Goal: Task Accomplishment & Management: Manage account settings

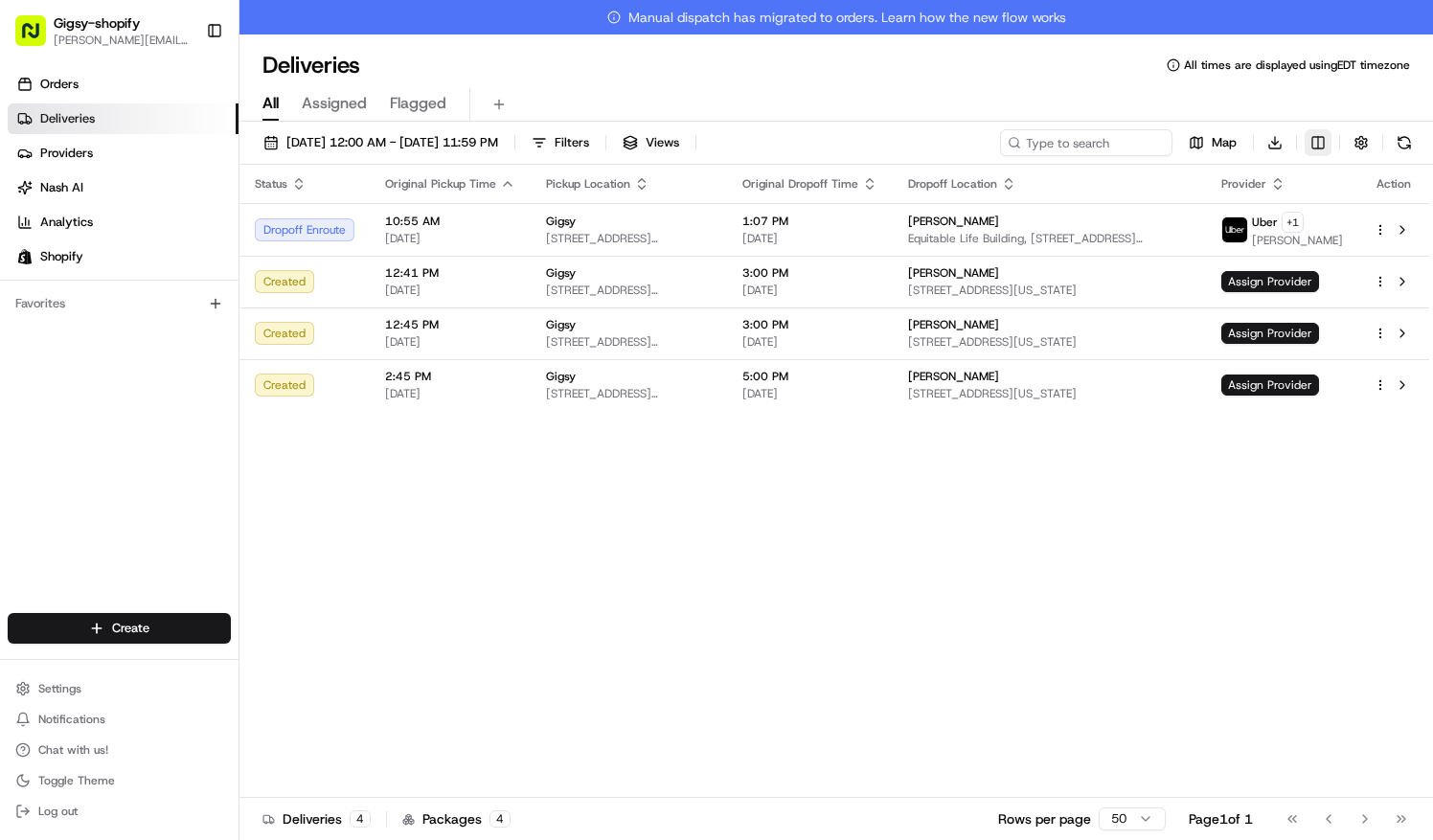
click at [1318, 144] on html "Gigsy-shopify [PERSON_NAME][EMAIL_ADDRESS][DOMAIN_NAME] Toggle Sidebar Orders D…" at bounding box center [716, 420] width 1433 height 840
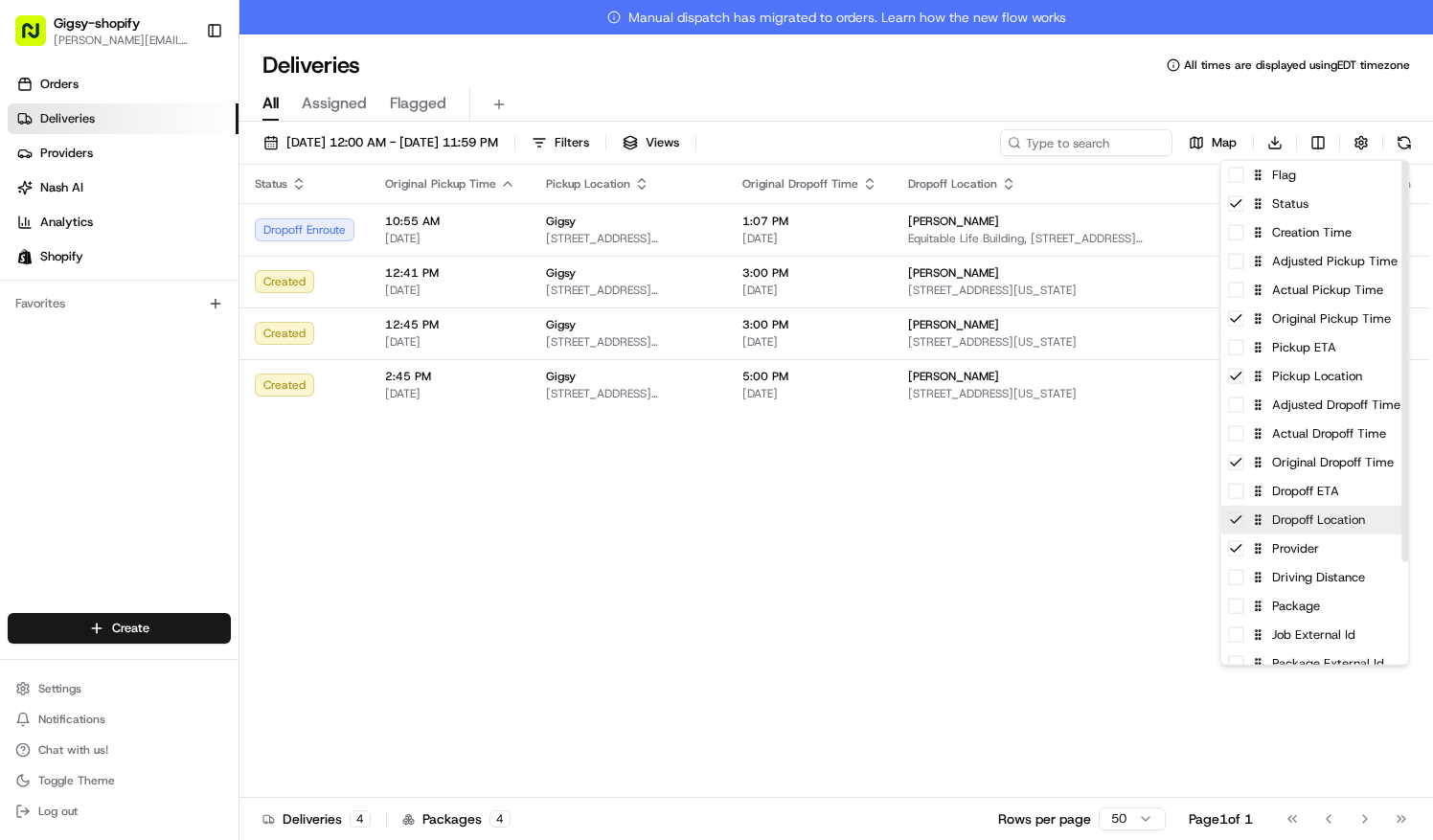
click at [1282, 506] on div "Dropoff Location" at bounding box center [1314, 520] width 188 height 29
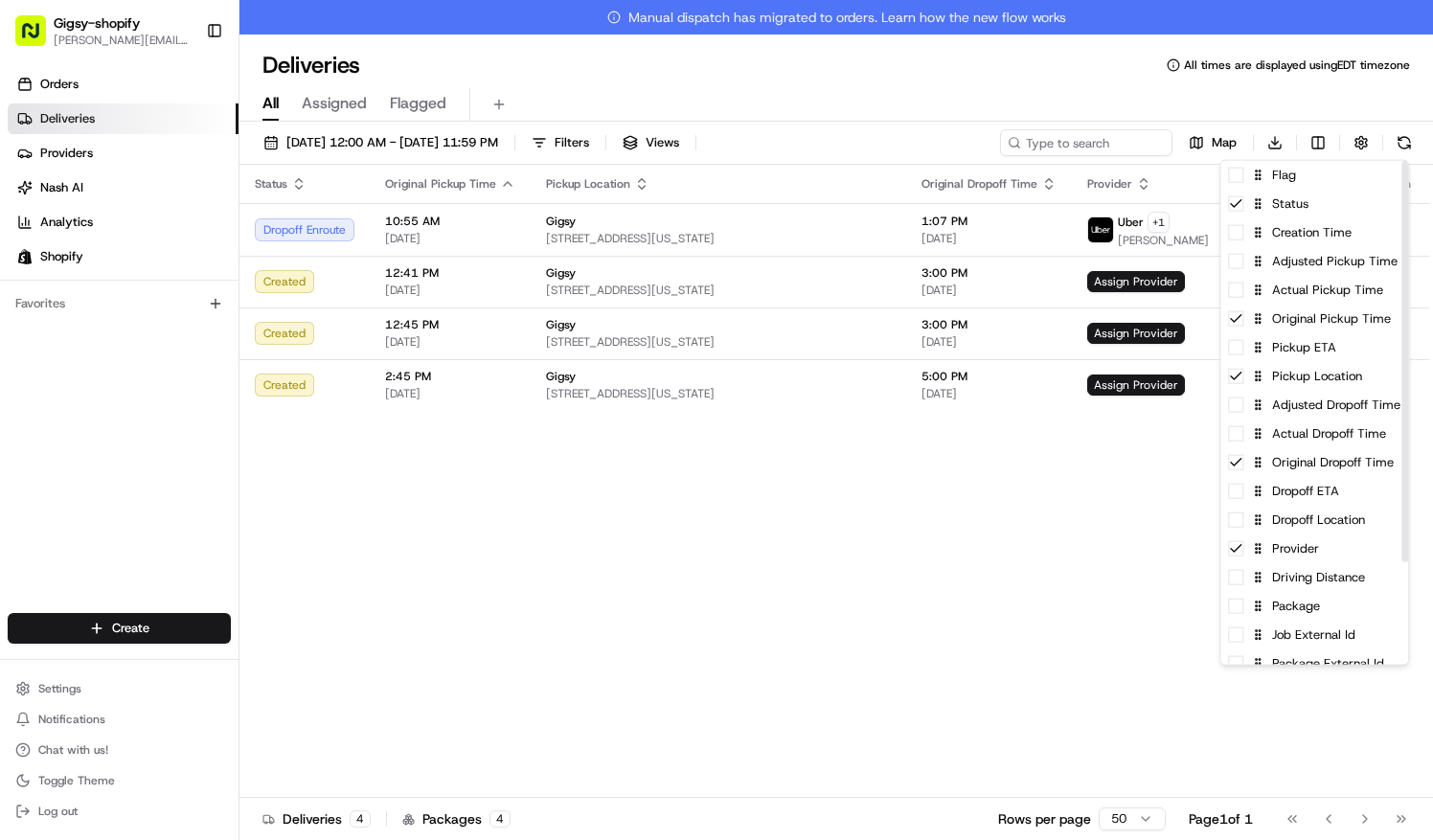
click at [1015, 538] on html "Gigsy-shopify [PERSON_NAME][EMAIL_ADDRESS][DOMAIN_NAME] Toggle Sidebar Orders D…" at bounding box center [716, 420] width 1433 height 840
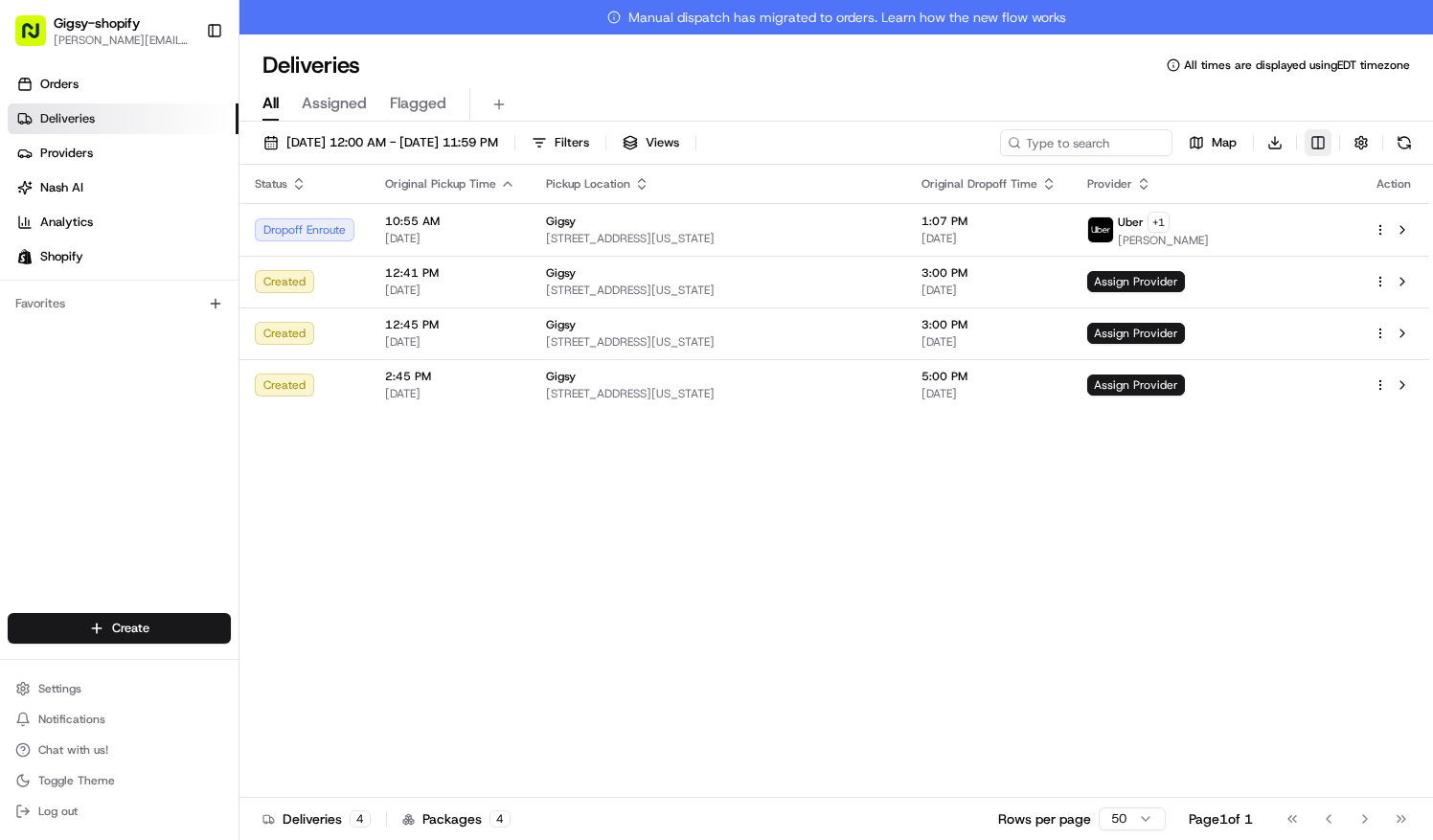
click at [1328, 148] on html "Gigsy-shopify [PERSON_NAME][EMAIL_ADDRESS][DOMAIN_NAME] Toggle Sidebar Orders D…" at bounding box center [716, 420] width 1433 height 840
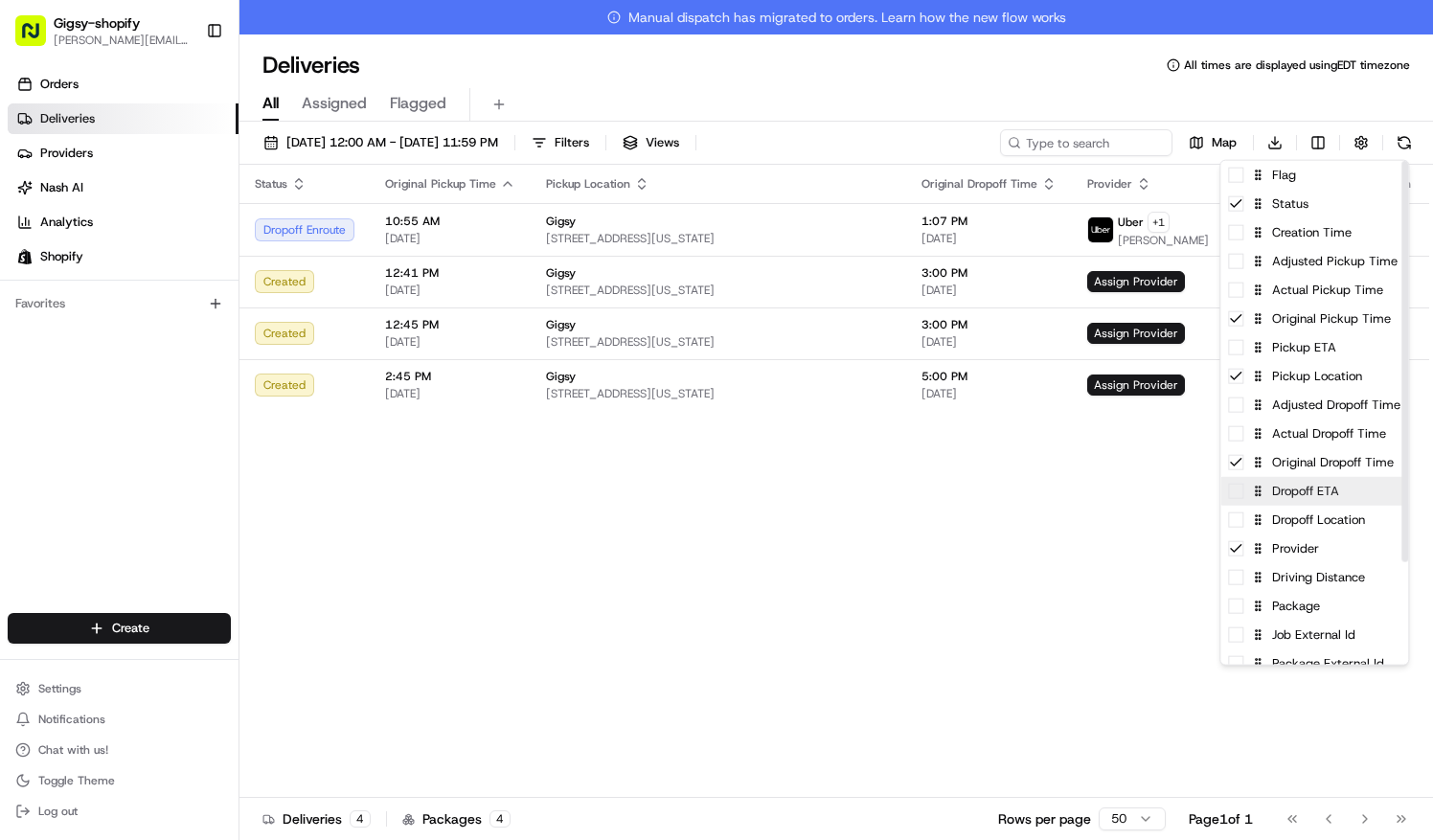
click at [1278, 501] on div "Dropoff ETA" at bounding box center [1314, 491] width 188 height 29
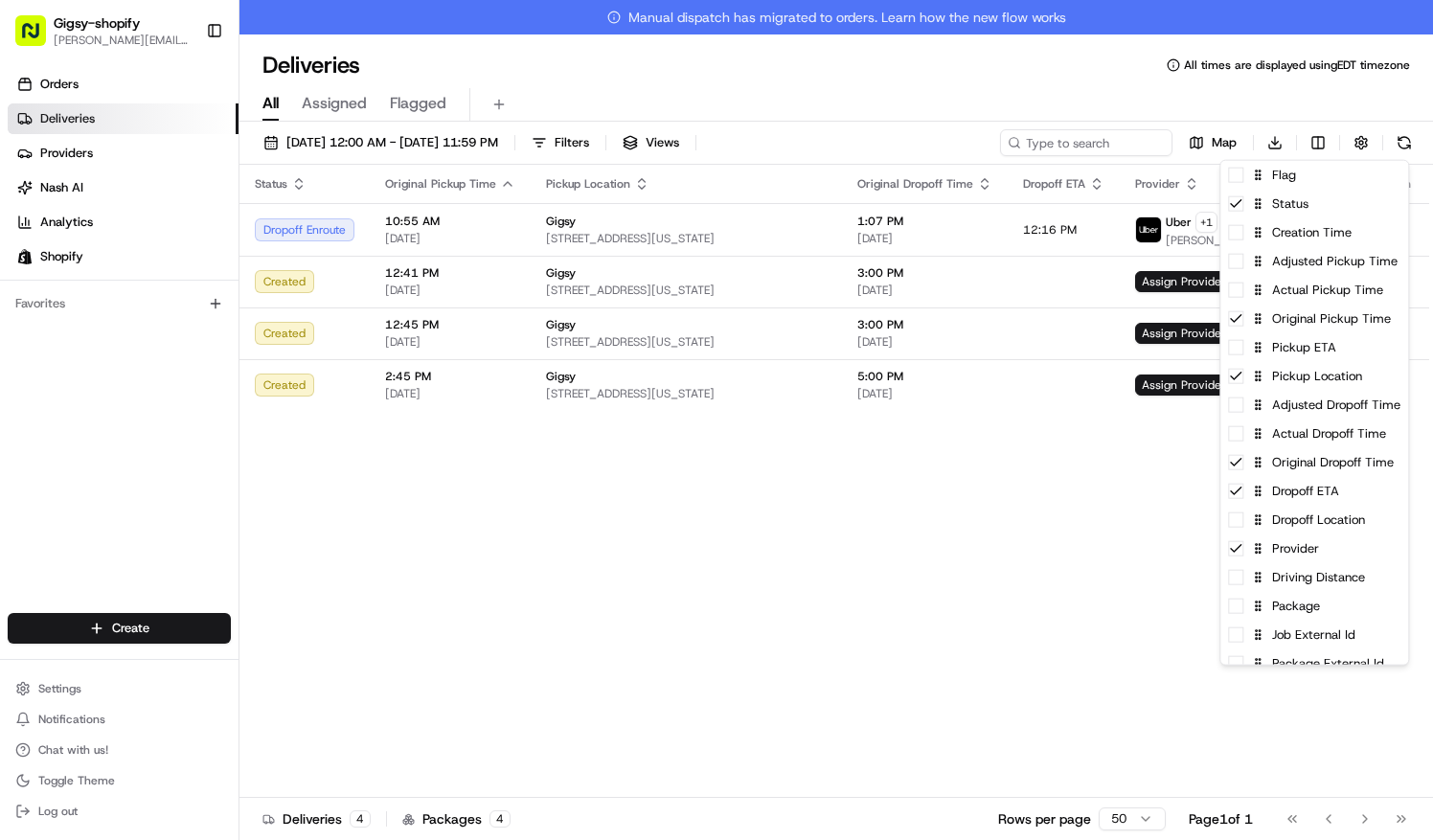
click at [1044, 457] on html "Gigsy-shopify [PERSON_NAME][EMAIL_ADDRESS][DOMAIN_NAME] Toggle Sidebar Orders D…" at bounding box center [716, 420] width 1433 height 840
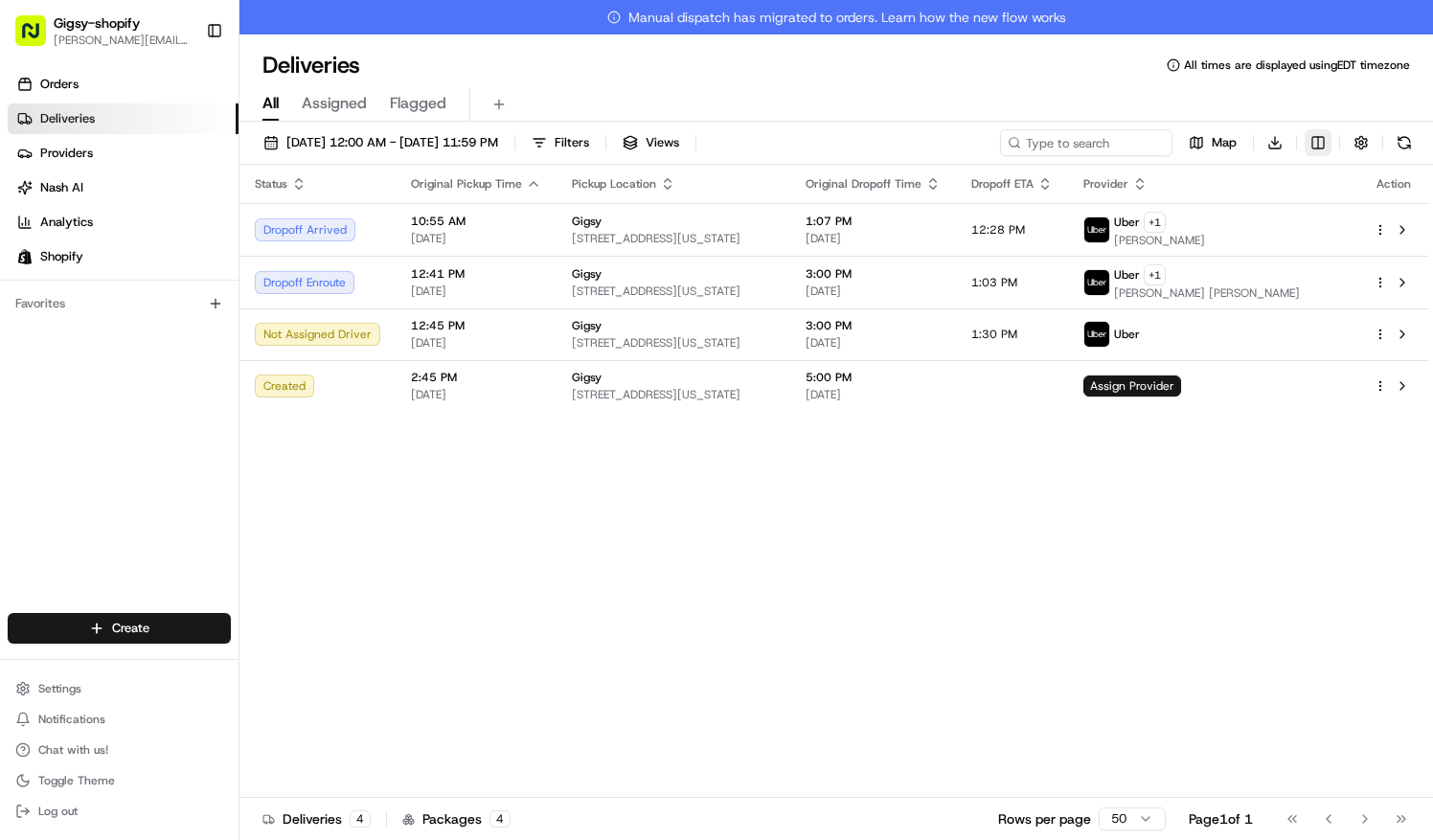
click at [1316, 138] on html "Gigsy-shopify [PERSON_NAME][EMAIL_ADDRESS][DOMAIN_NAME] Toggle Sidebar Orders D…" at bounding box center [716, 420] width 1433 height 840
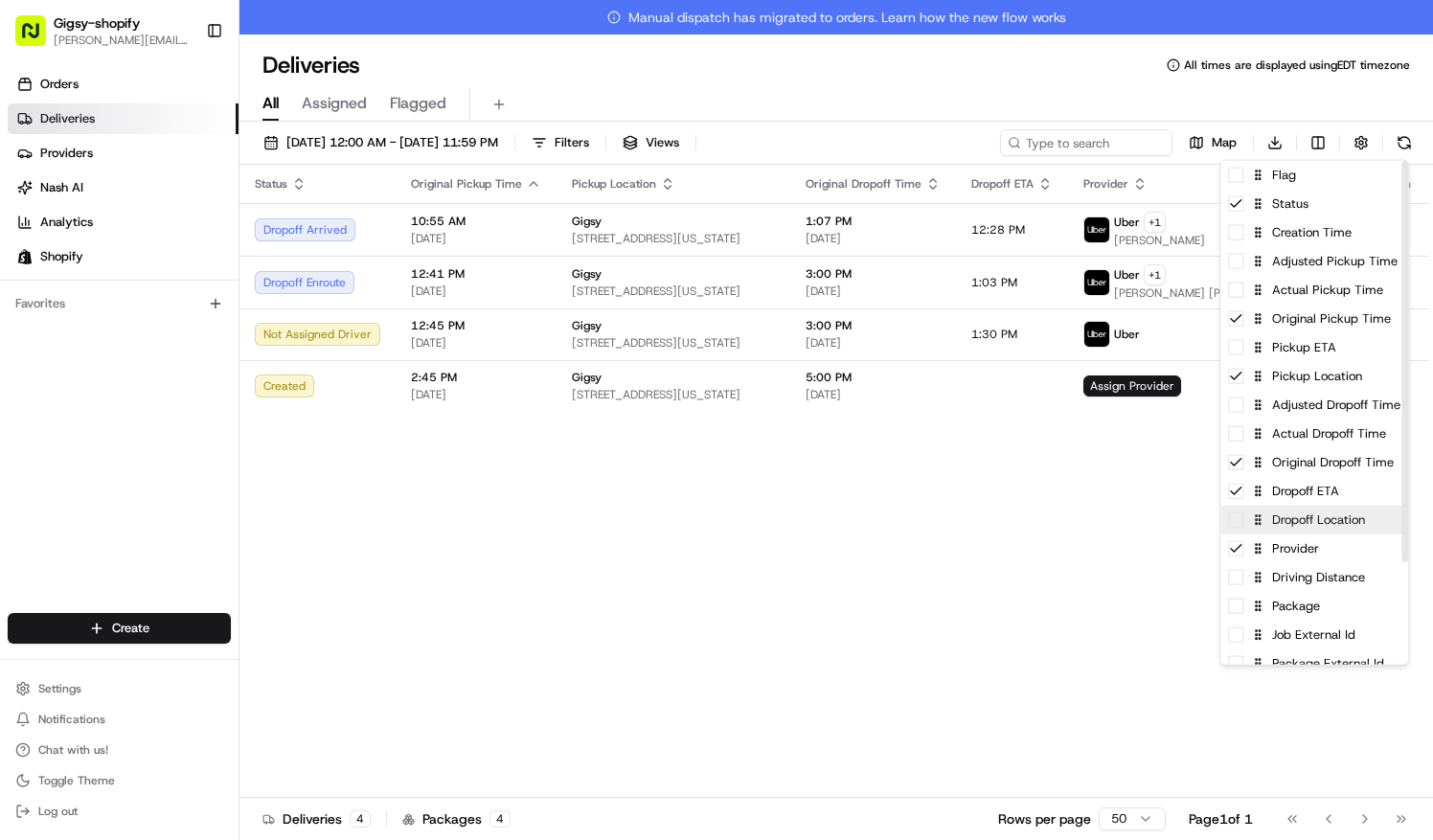
click at [1323, 519] on div "Dropoff Location" at bounding box center [1314, 520] width 188 height 29
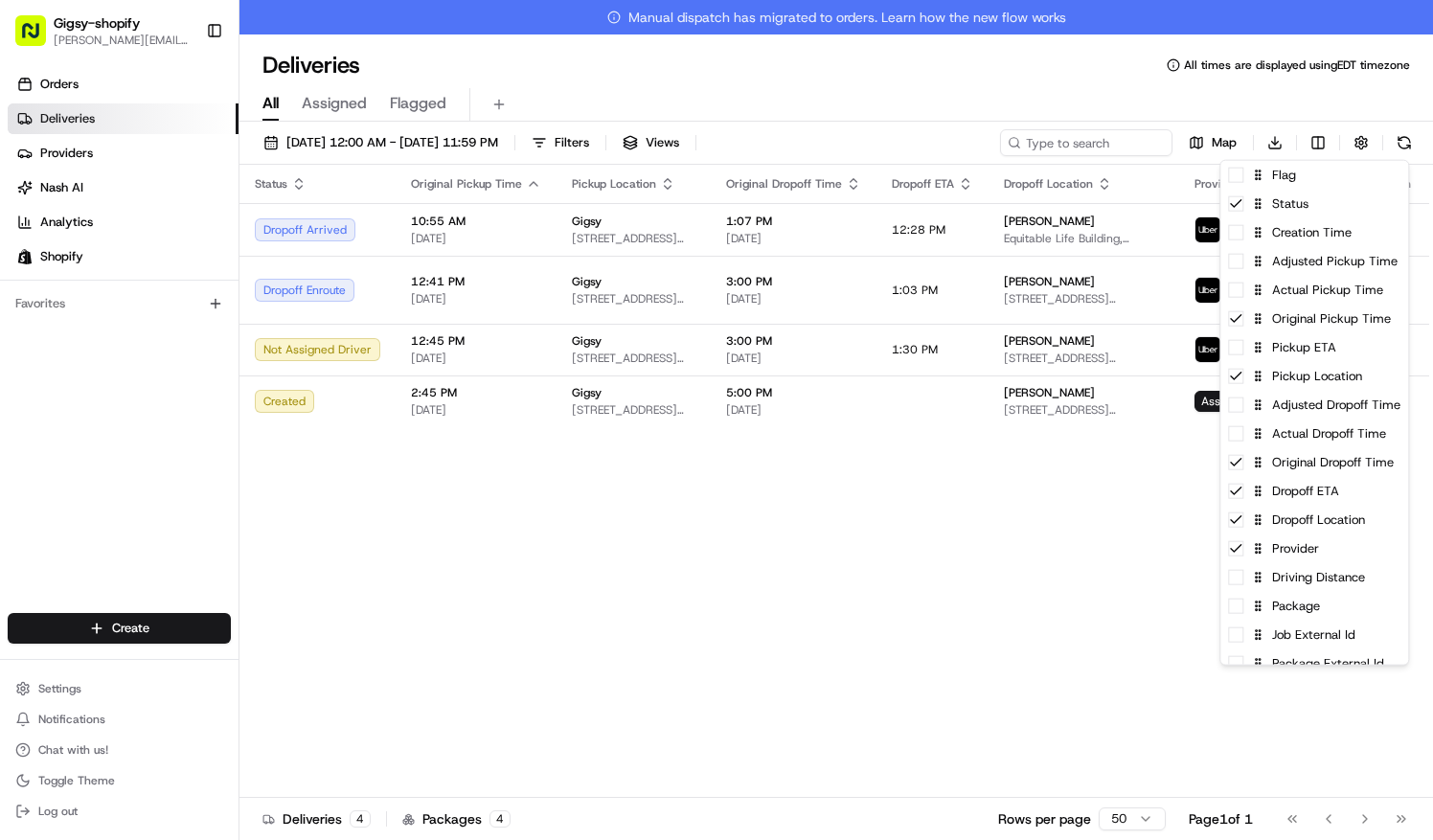
click at [1090, 529] on html "Gigsy-shopify sarah@getgigsy.com Toggle Sidebar Orders Deliveries Providers Nas…" at bounding box center [716, 420] width 1433 height 840
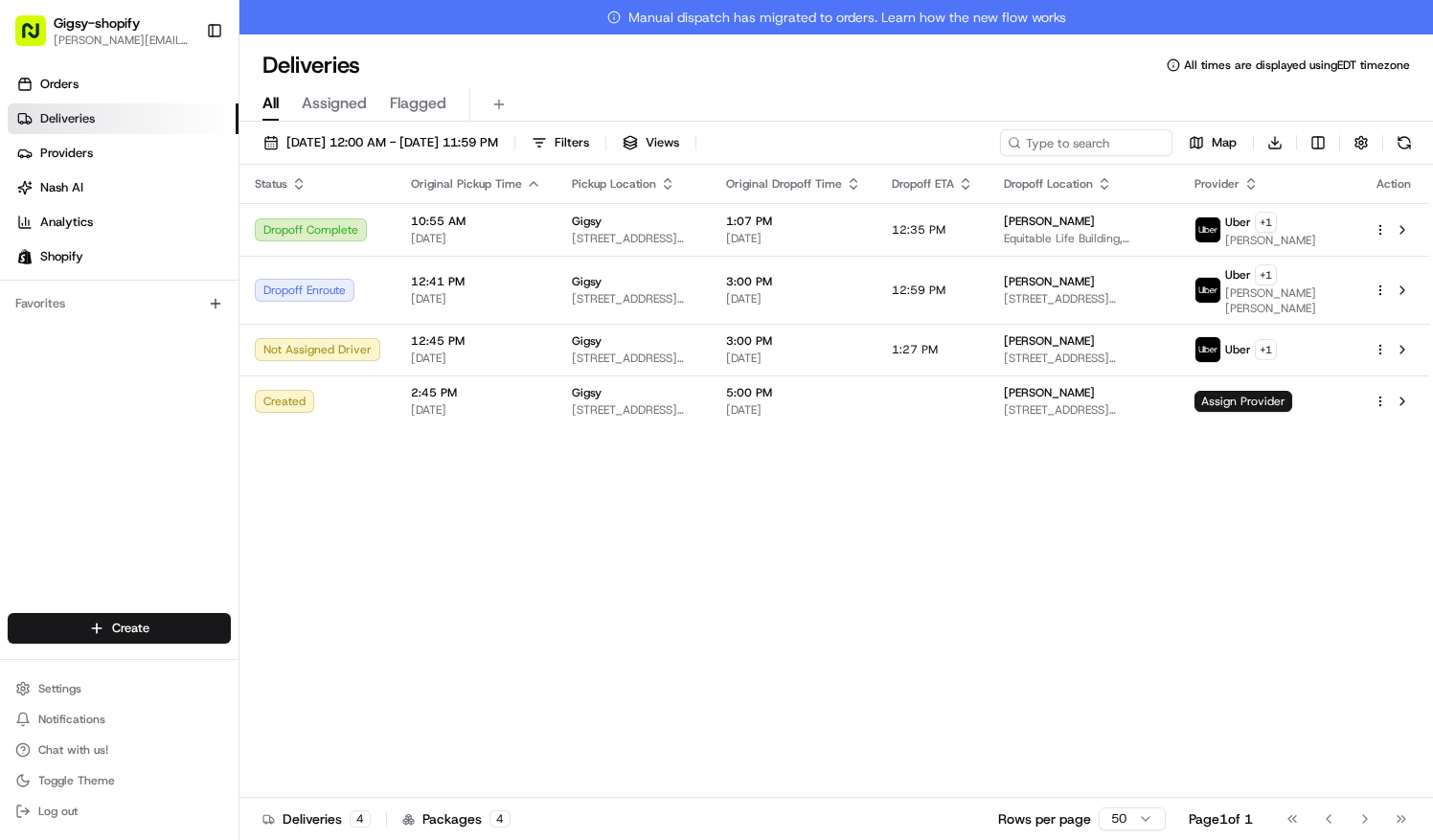
click at [131, 100] on ul "Orders Deliveries Providers Nash AI Analytics Shopify" at bounding box center [123, 170] width 231 height 203
click at [127, 91] on link "Orders" at bounding box center [123, 84] width 231 height 31
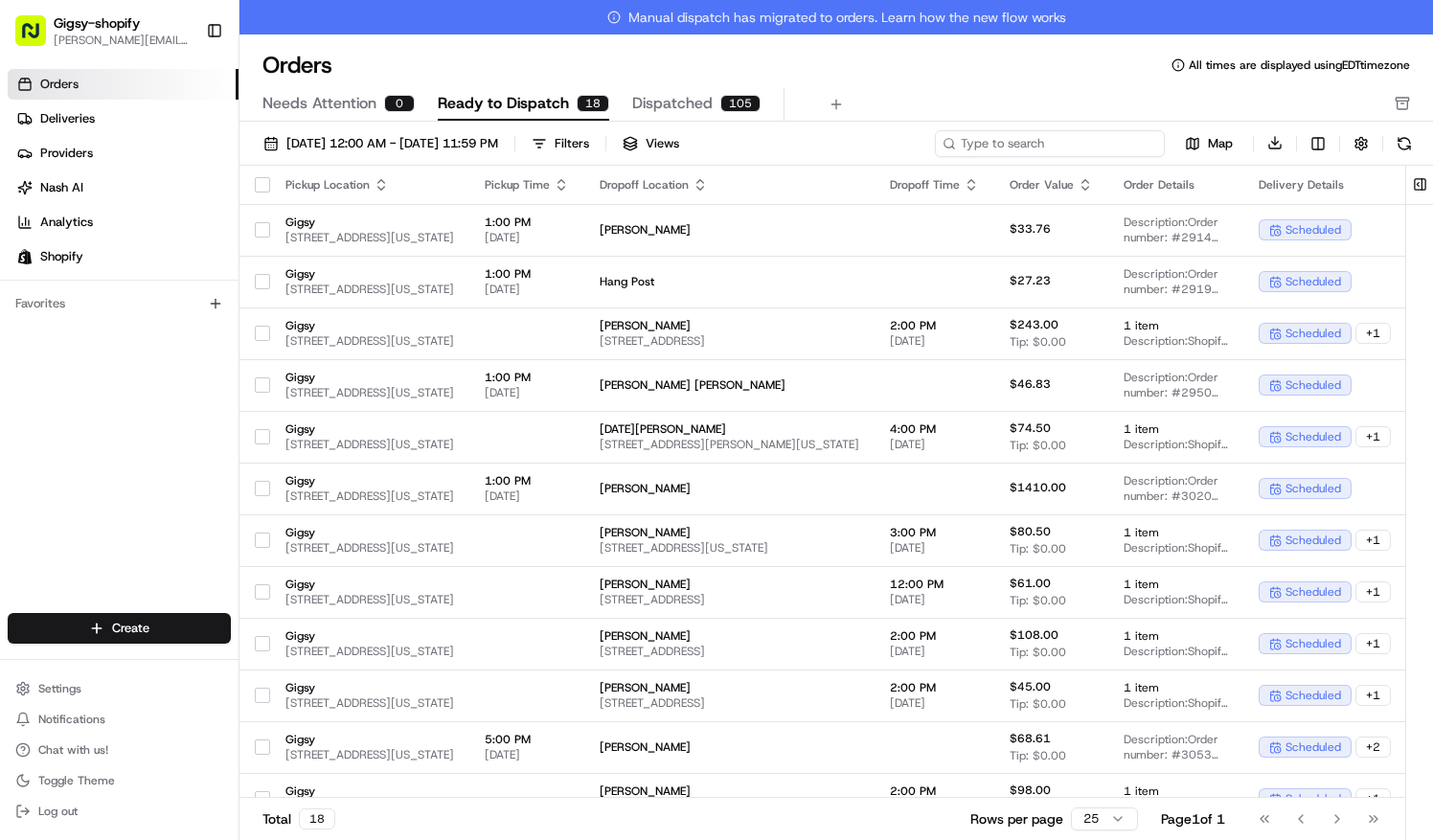
click at [1099, 138] on input at bounding box center [1050, 144] width 230 height 27
type input "marlee"
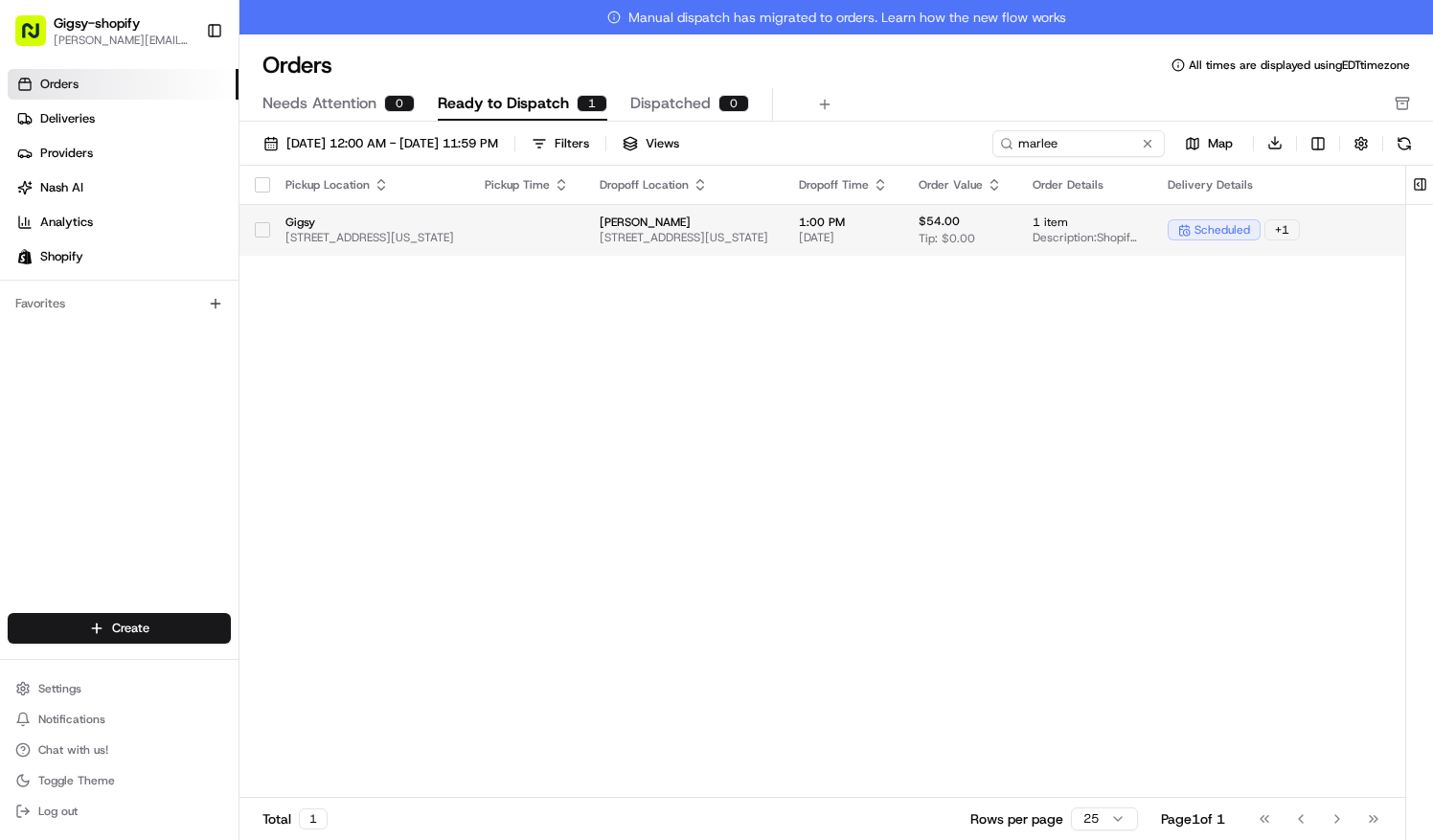
click at [454, 230] on span "[STREET_ADDRESS][US_STATE]" at bounding box center [369, 238] width 168 height 15
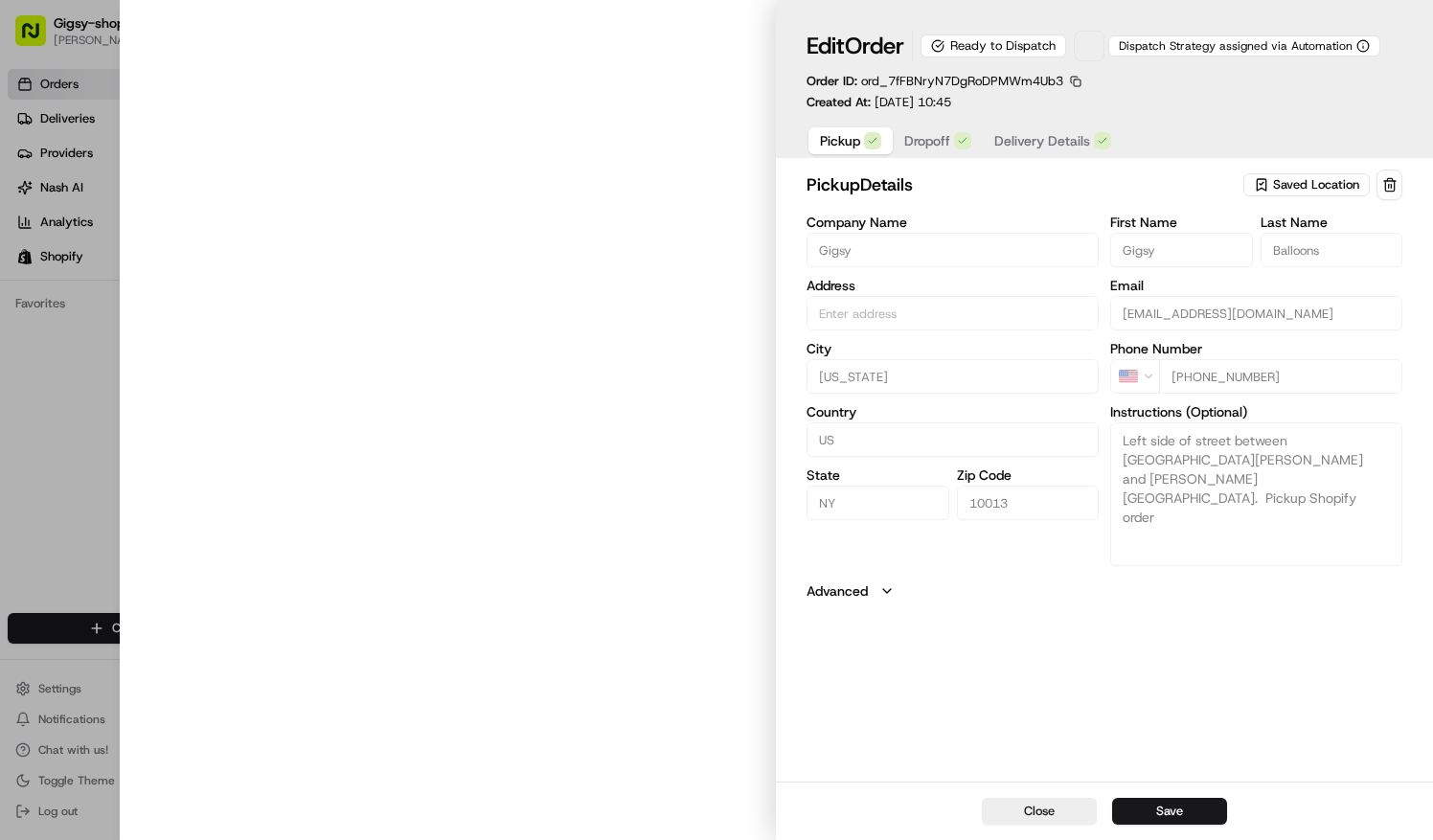
type input "[STREET_ADDRESS][US_STATE]"
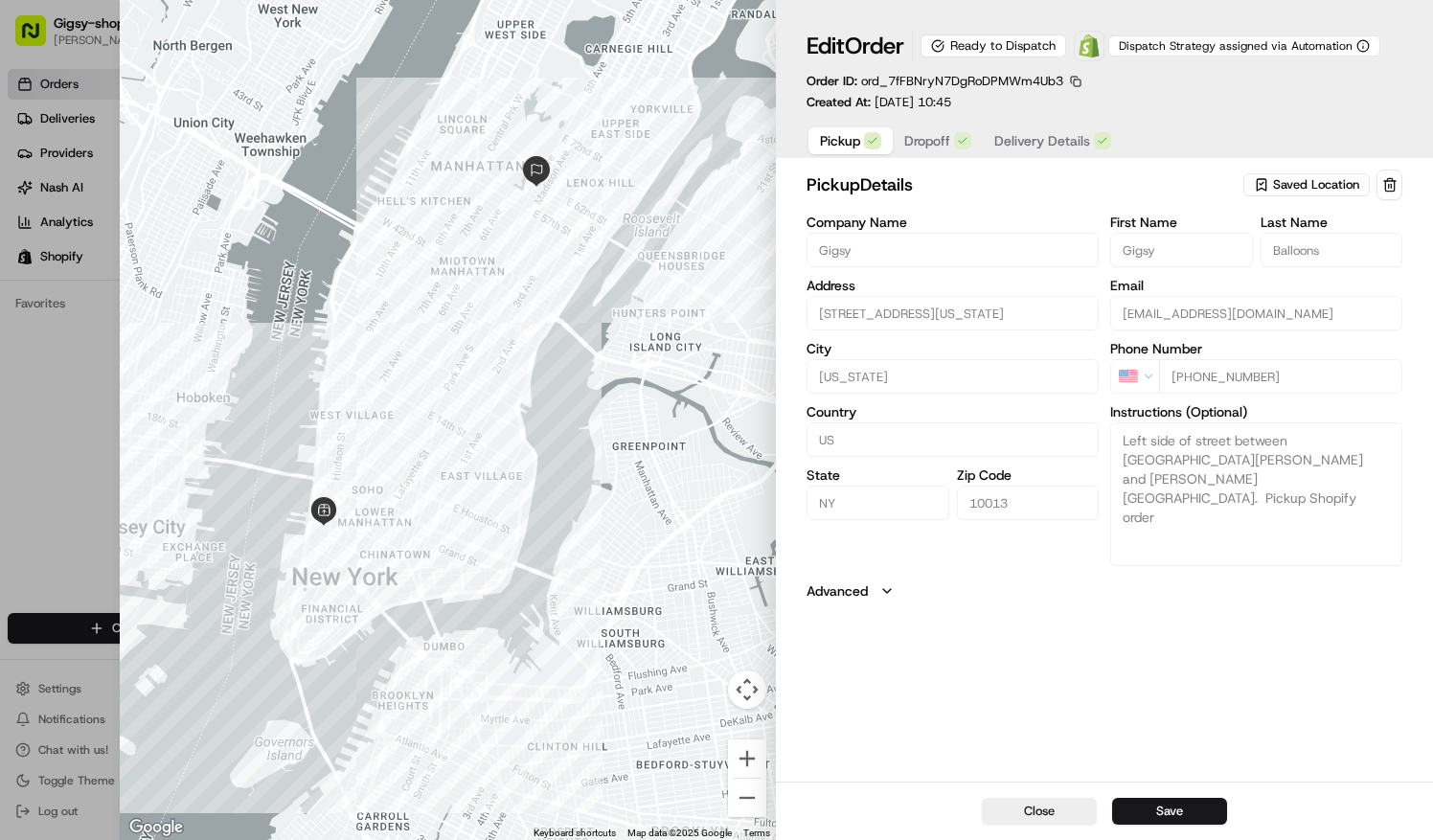
click at [954, 136] on div "button" at bounding box center [963, 141] width 17 height 17
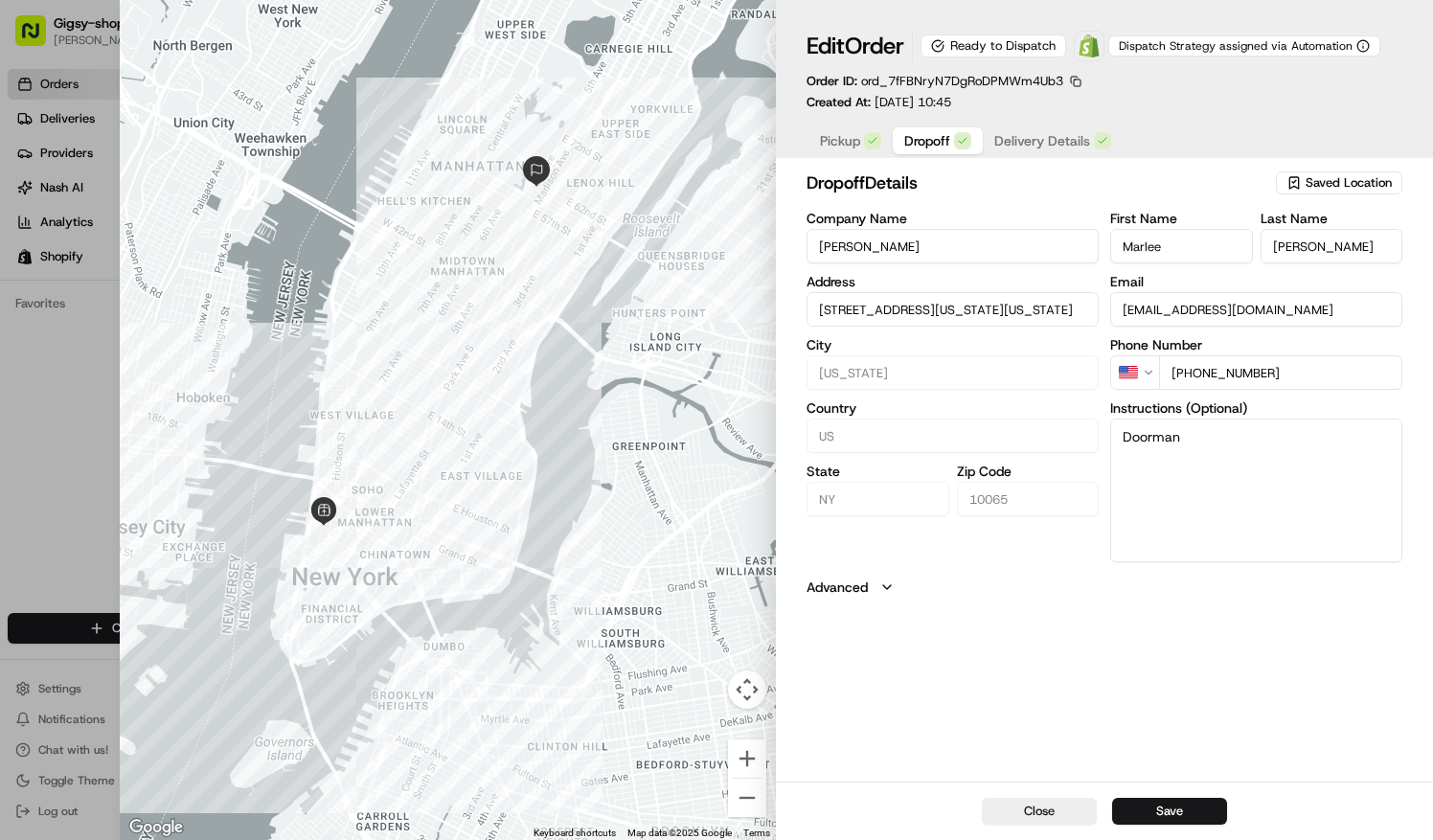
click at [1042, 128] on div "Pickup Dropoff Delivery Details" at bounding box center [965, 141] width 318 height 35
click at [1037, 146] on span "Delivery Details" at bounding box center [1041, 141] width 96 height 19
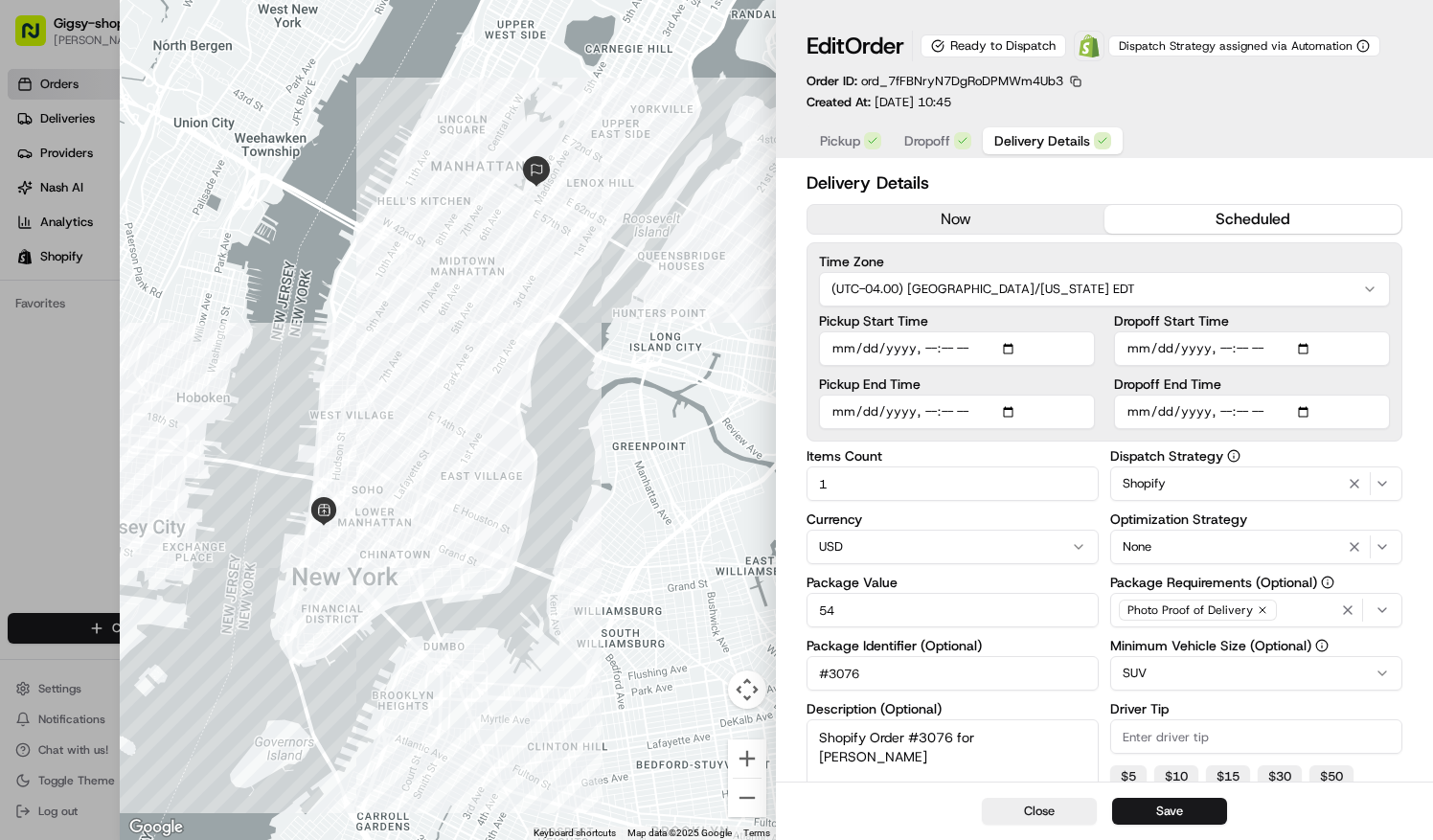
click at [1162, 344] on input "Dropoff Start Time" at bounding box center [1251, 349] width 276 height 35
type input "2025-08-21T11:00"
click at [1165, 416] on input "Dropoff End Time" at bounding box center [1251, 412] width 276 height 35
type input "2025-08-21T13:00"
click at [1222, 344] on input "Dropoff Start Time" at bounding box center [1251, 349] width 276 height 35
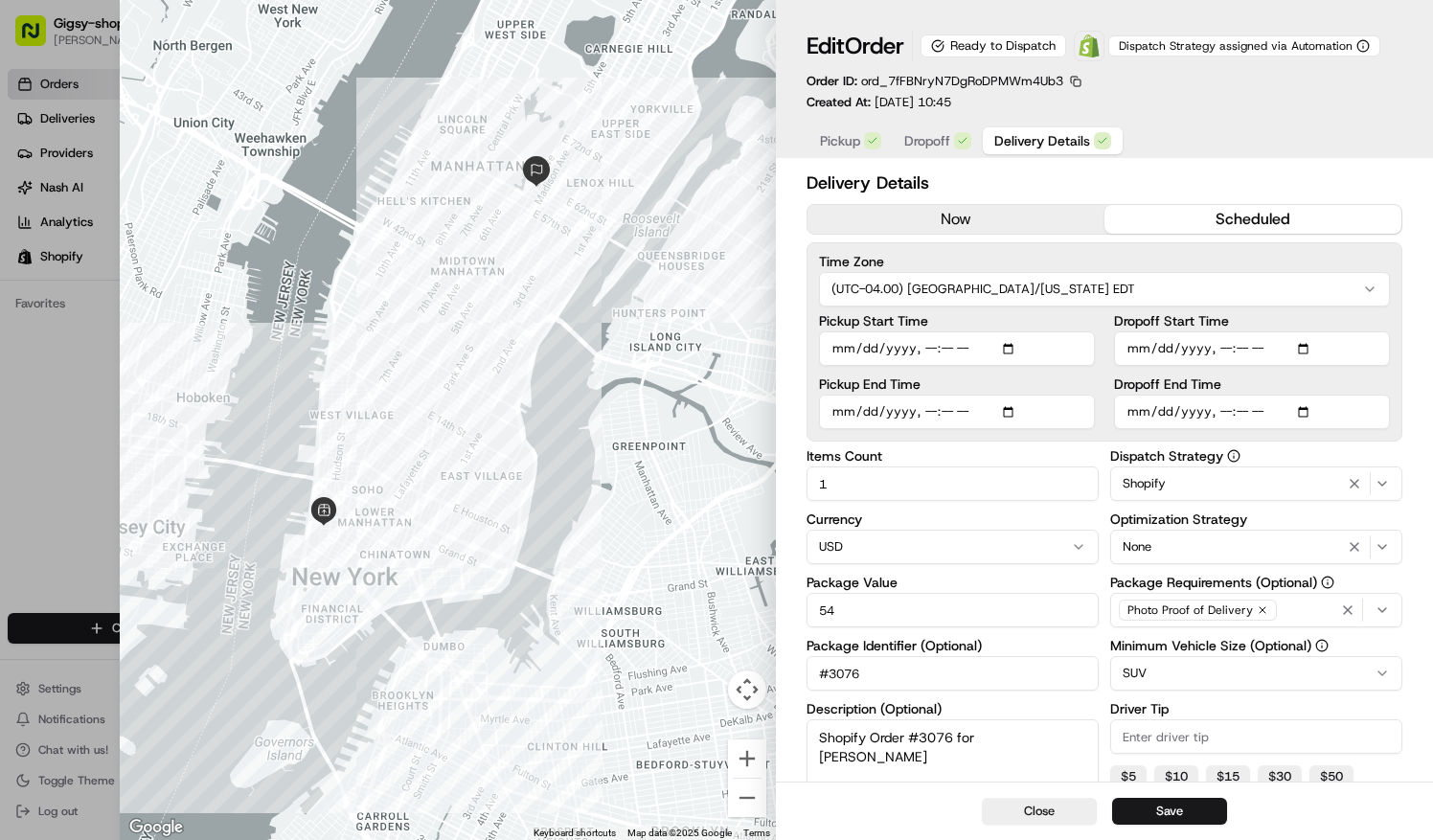
type input "2025-08-21T13:00"
click at [1228, 414] on input "Dropoff End Time" at bounding box center [1251, 412] width 276 height 35
type input "2025-08-21T15:00"
click at [1160, 818] on button "Save" at bounding box center [1169, 811] width 115 height 27
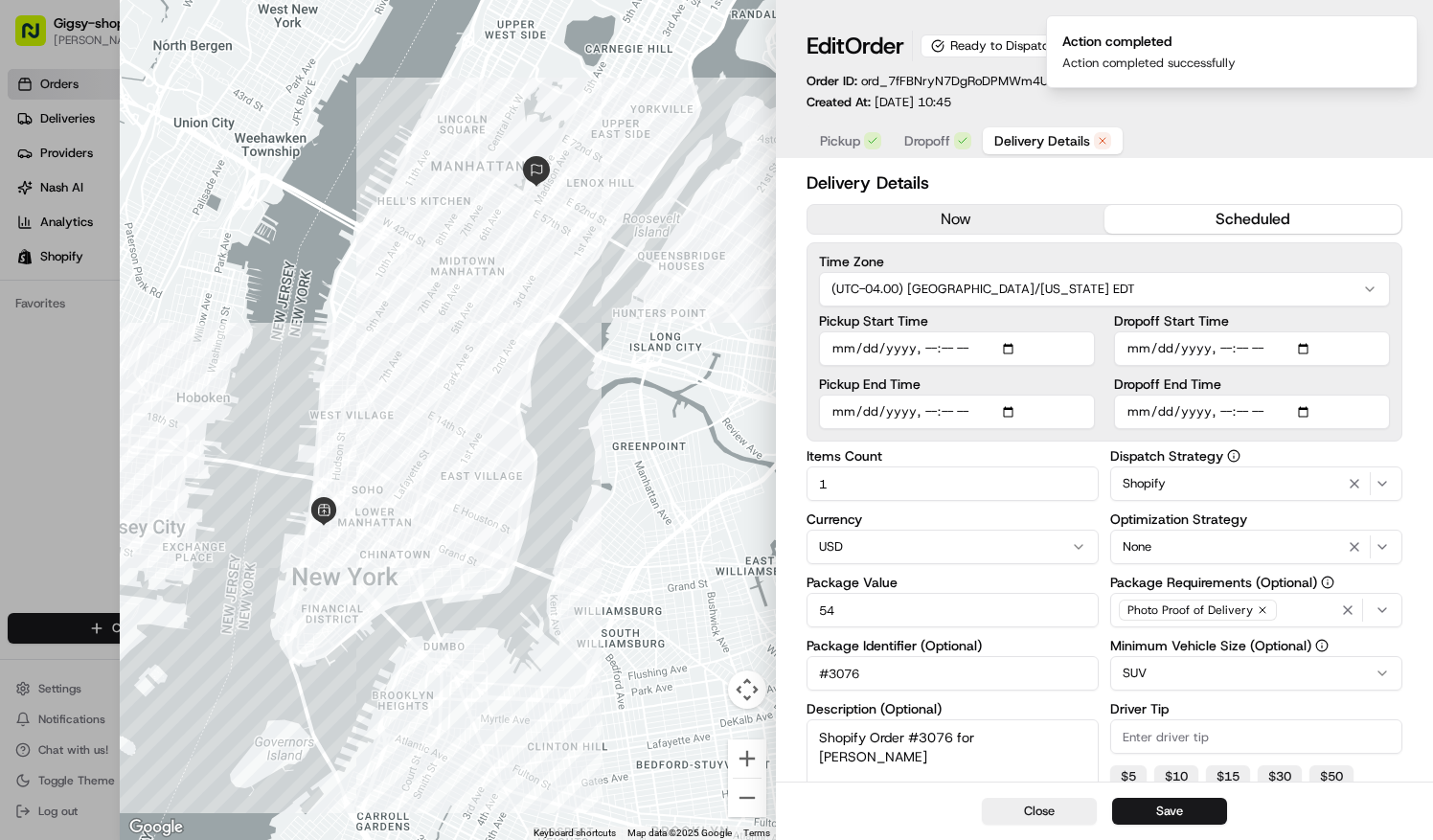
click at [68, 82] on div at bounding box center [716, 420] width 1433 height 840
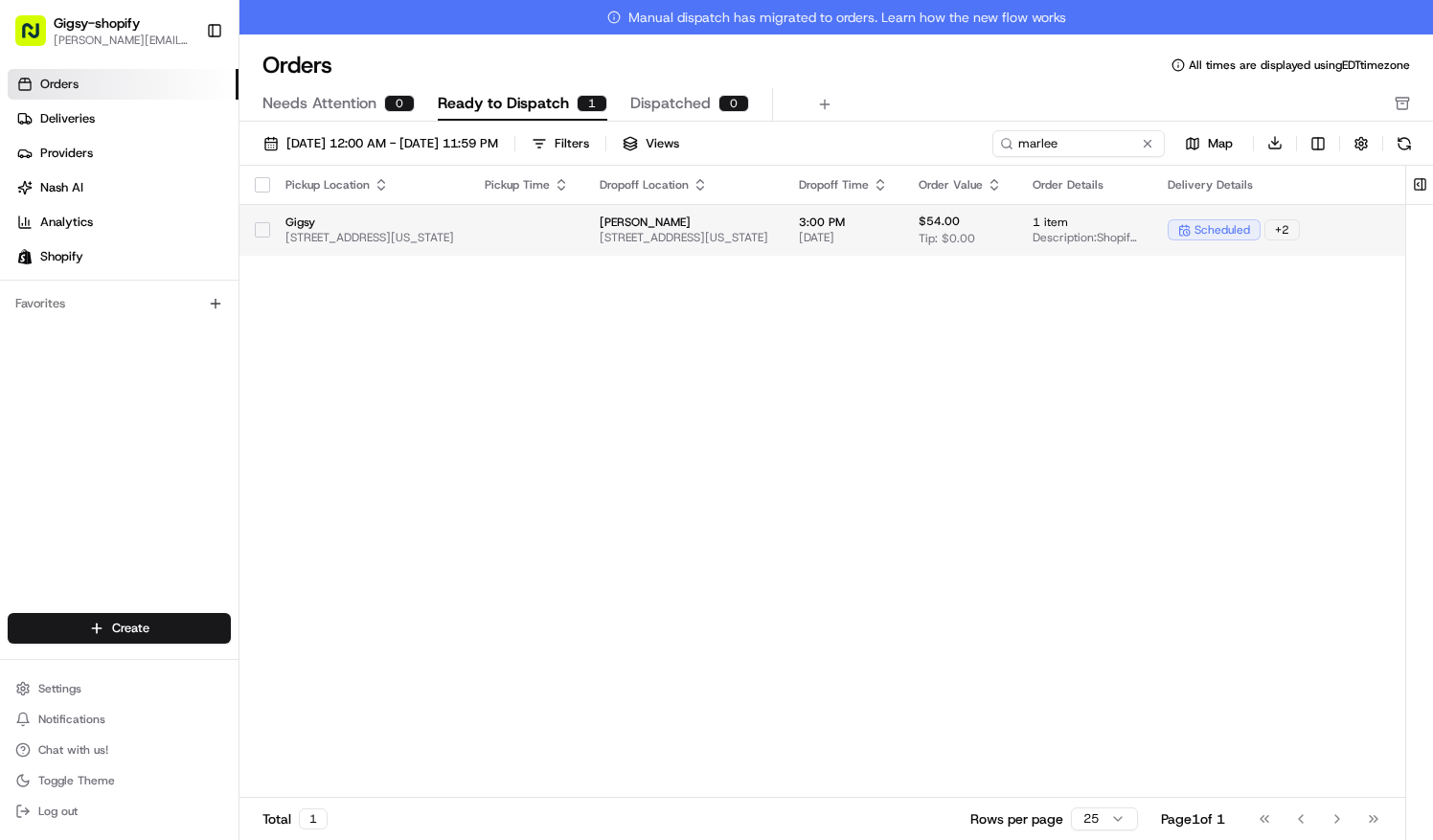
click at [266, 228] on button "button" at bounding box center [263, 230] width 15 height 15
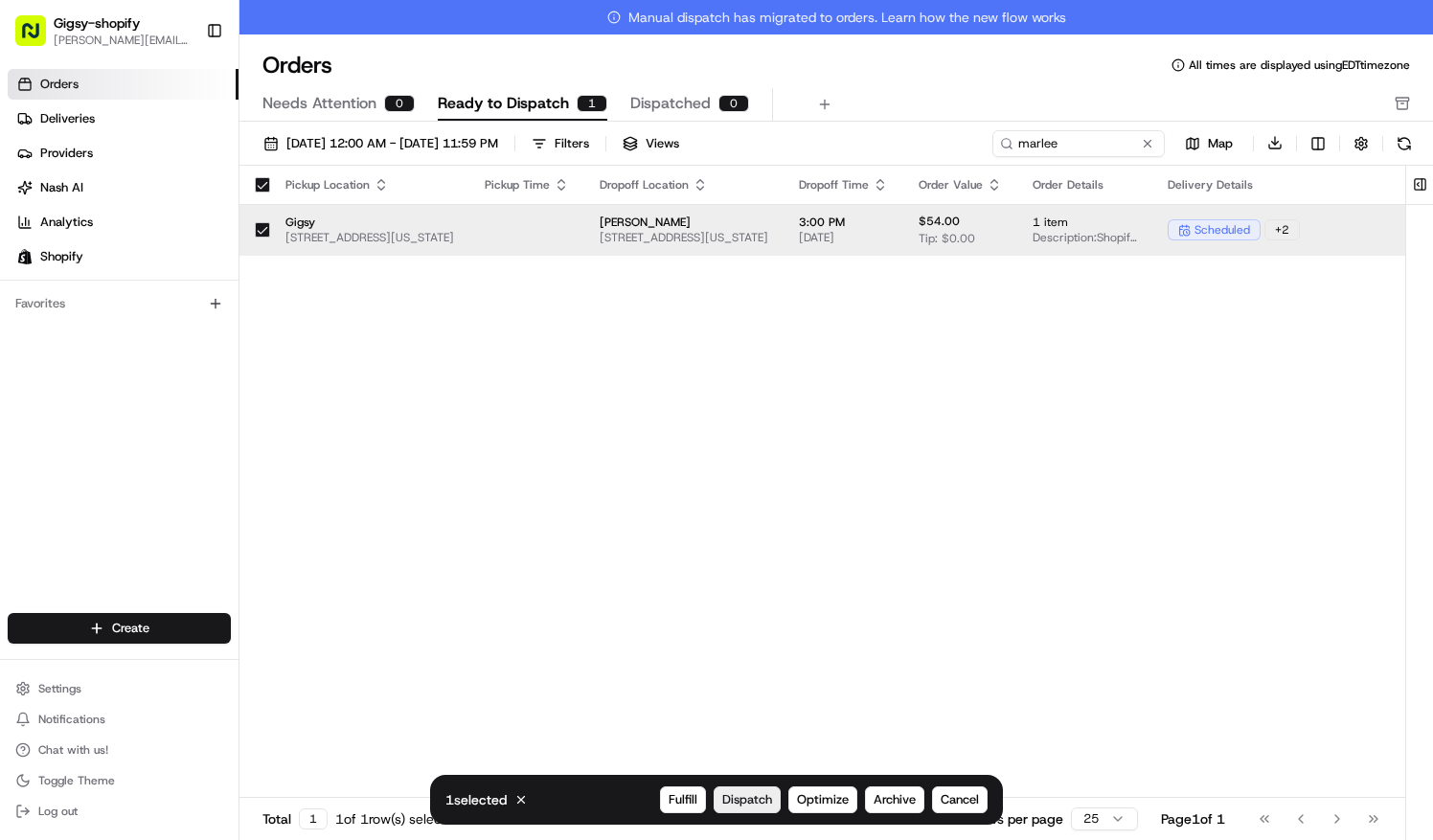
click at [762, 793] on span "Dispatch" at bounding box center [747, 799] width 50 height 17
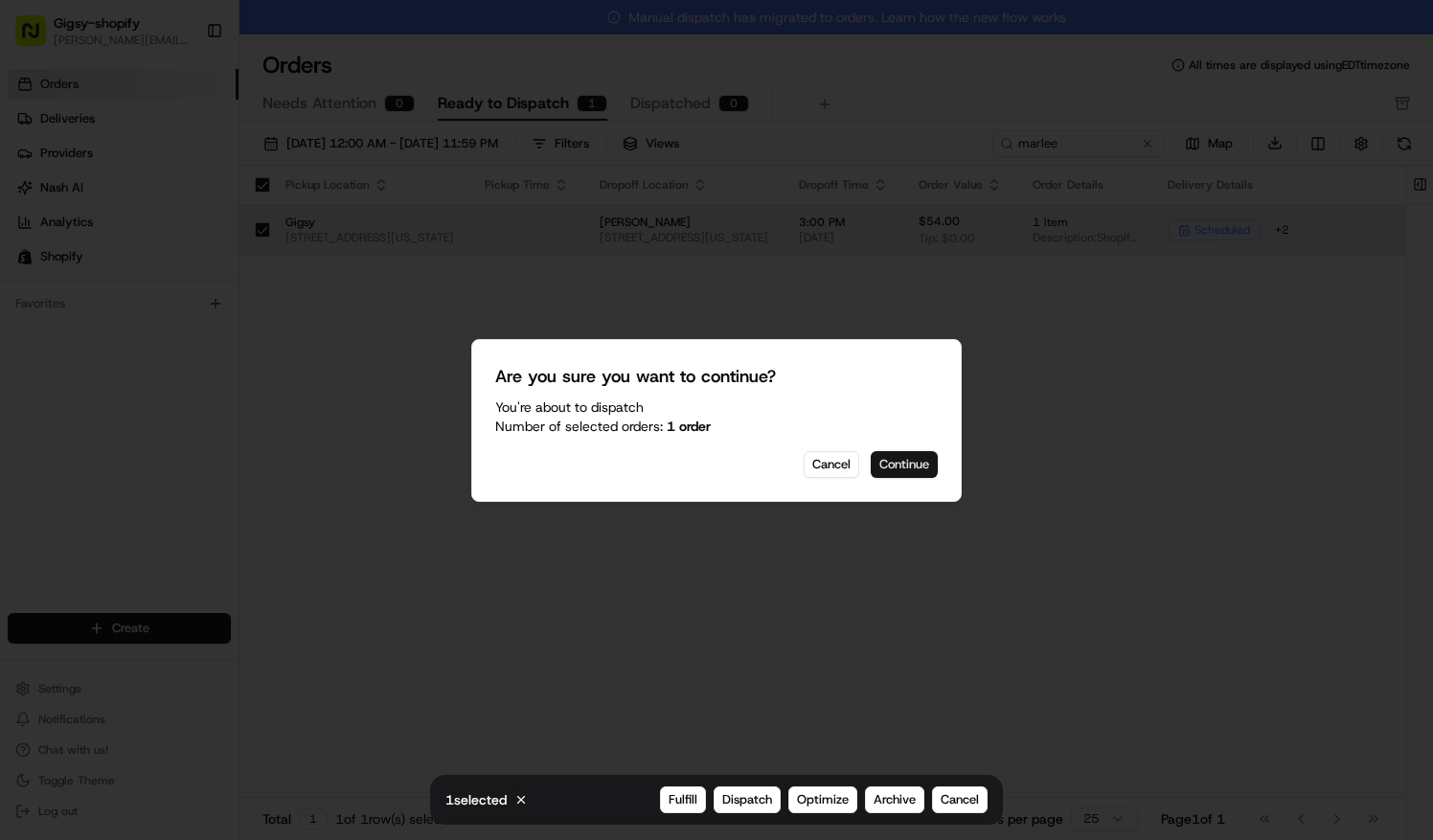
click at [911, 466] on button "Continue" at bounding box center [904, 465] width 67 height 27
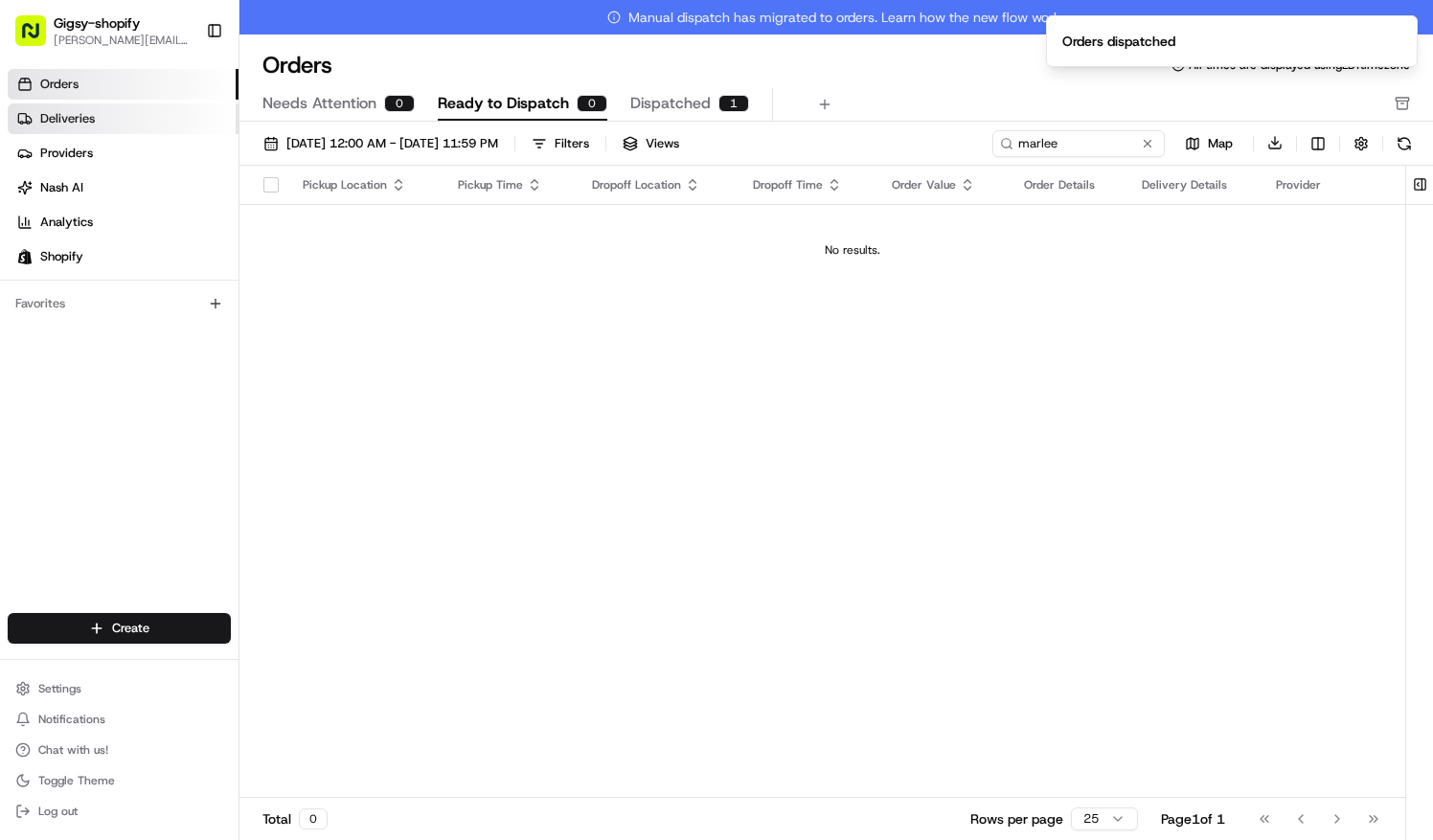
click at [82, 121] on span "Deliveries" at bounding box center [68, 119] width 54 height 17
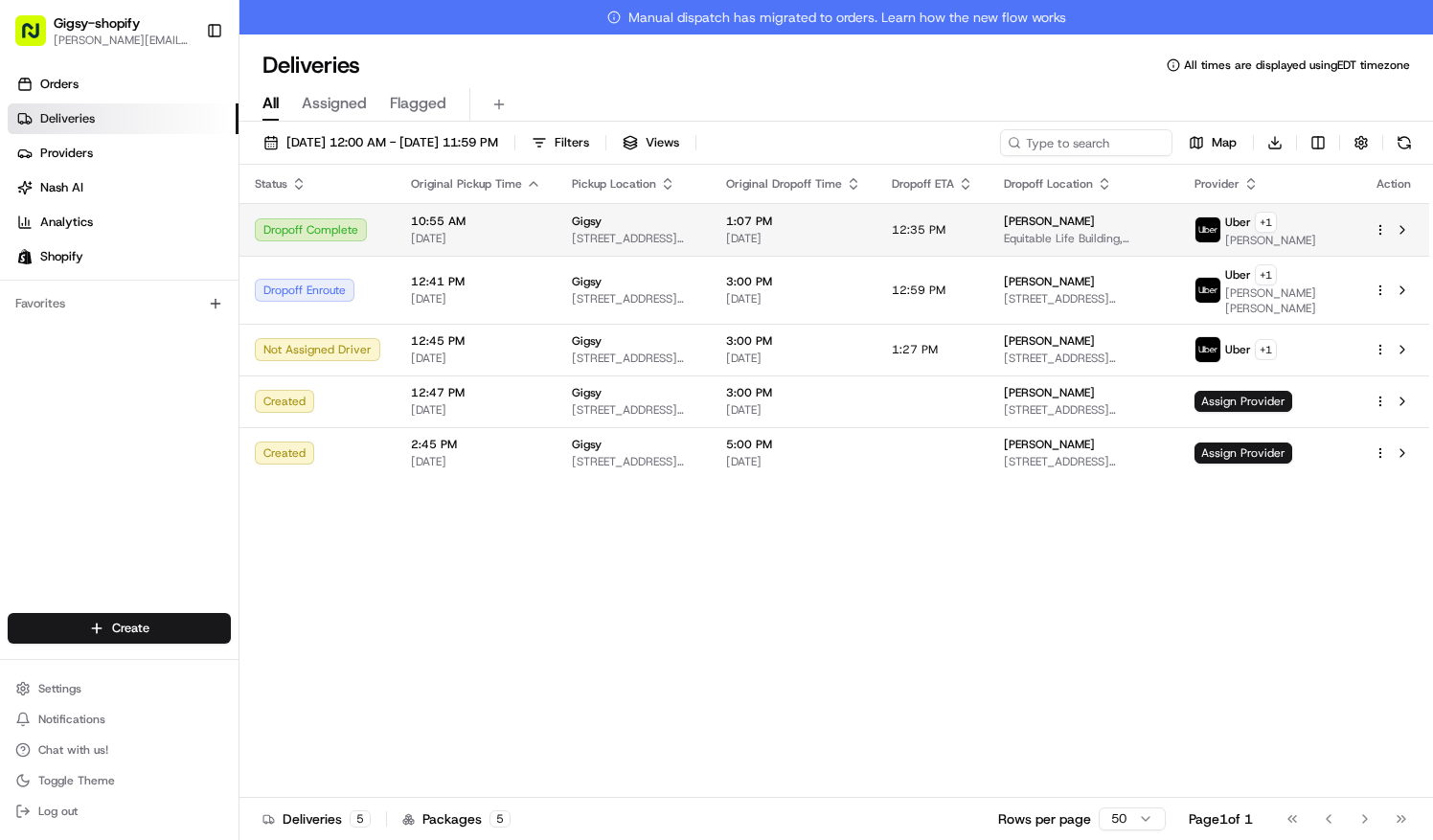
click at [988, 236] on td "12:35 PM" at bounding box center [933, 229] width 112 height 52
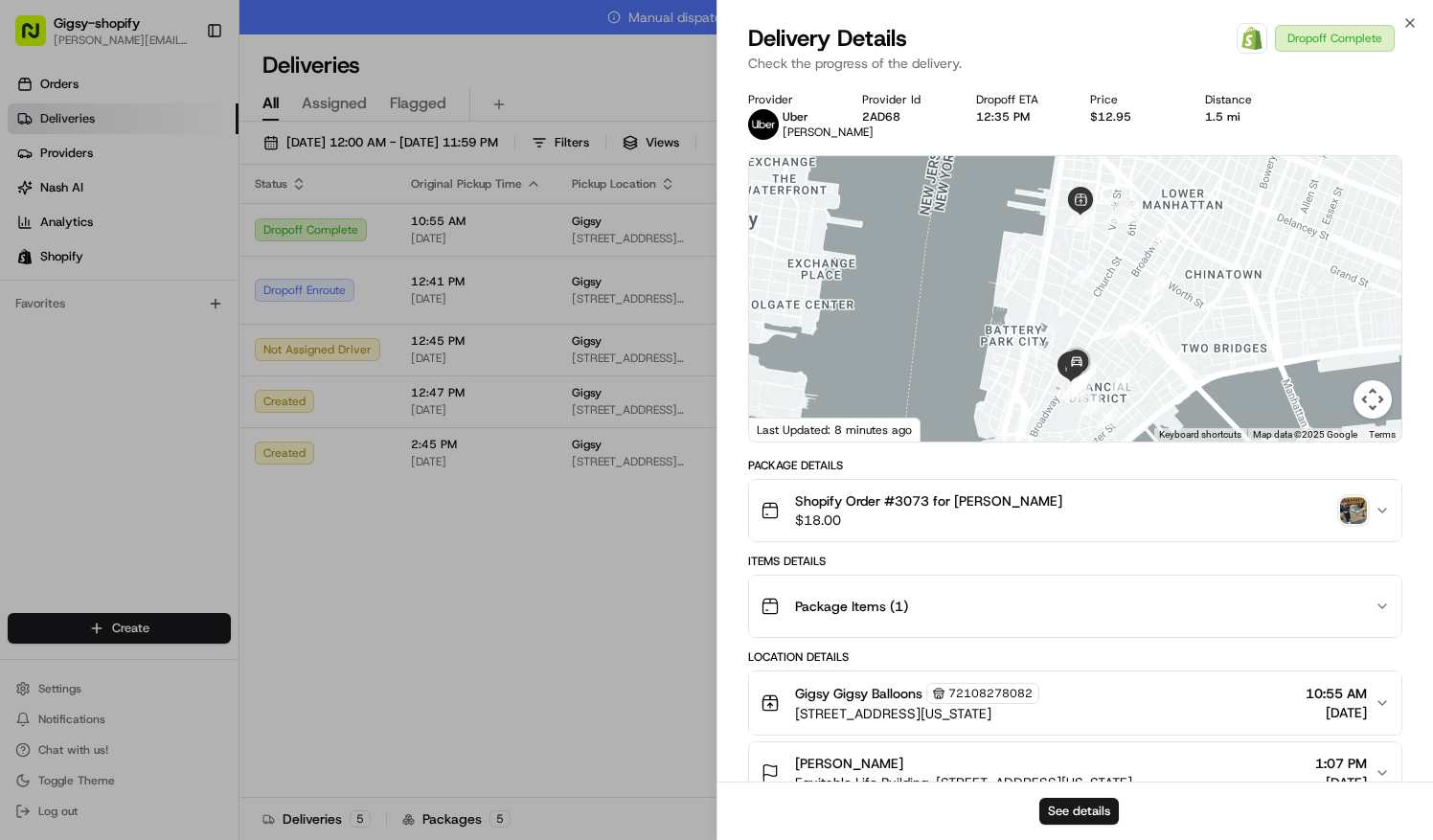
click at [1353, 512] on img "button" at bounding box center [1354, 510] width 27 height 27
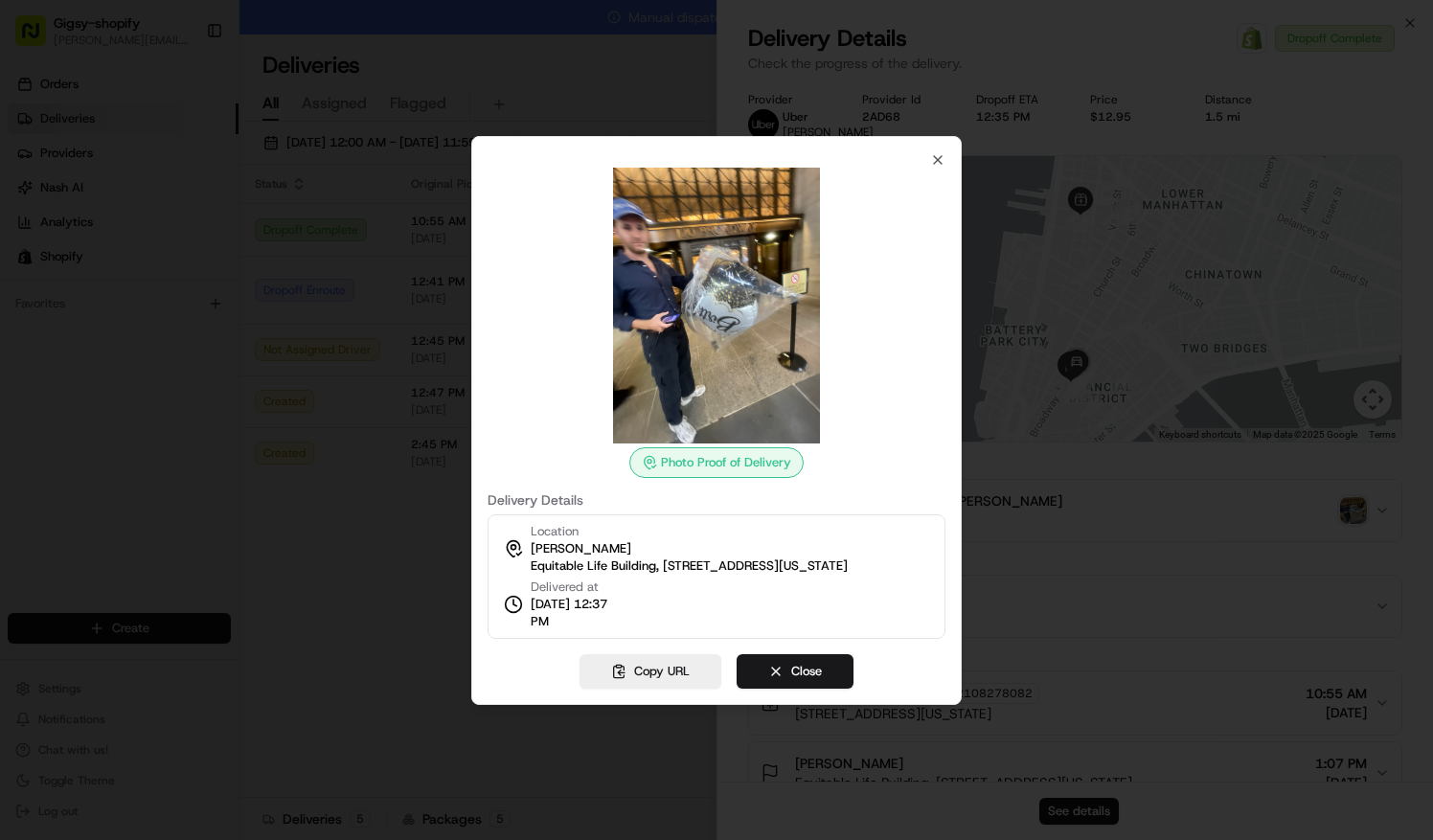
click at [1227, 478] on div at bounding box center [716, 420] width 1433 height 840
